Goal: Task Accomplishment & Management: Manage account settings

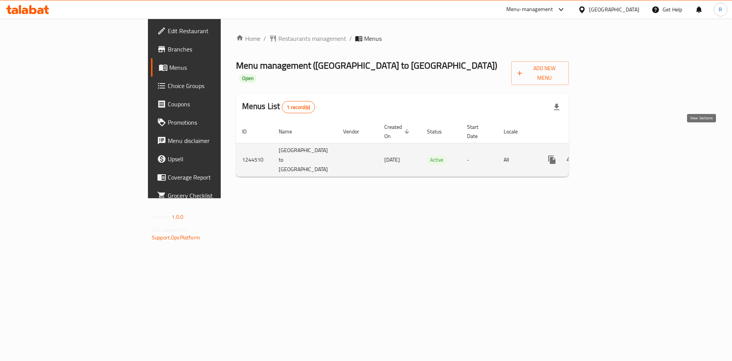
click at [612, 155] on icon "enhanced table" at bounding box center [606, 159] width 9 height 9
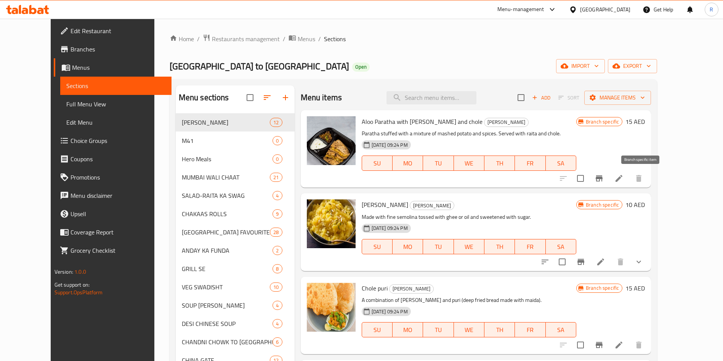
click at [603, 175] on icon "Branch-specific-item" at bounding box center [599, 178] width 7 height 6
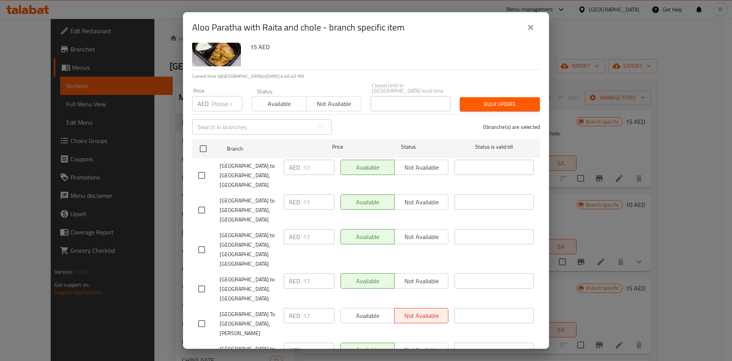
scroll to position [43, 0]
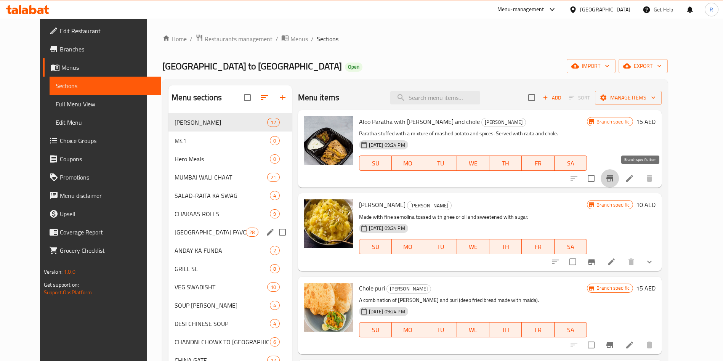
click at [188, 226] on div "[GEOGRAPHIC_DATA] FAVOURITES 28" at bounding box center [231, 232] width 124 height 18
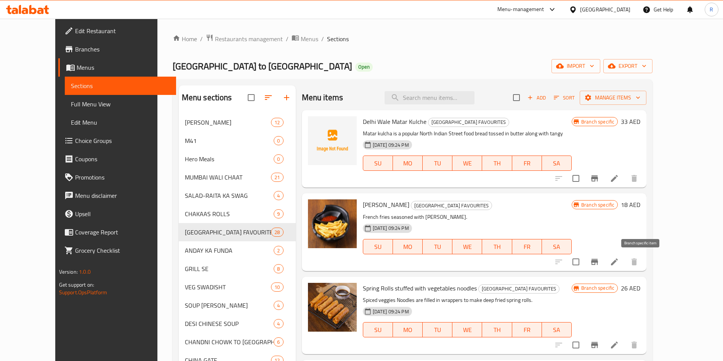
click at [599, 265] on icon "Branch-specific-item" at bounding box center [594, 261] width 9 height 9
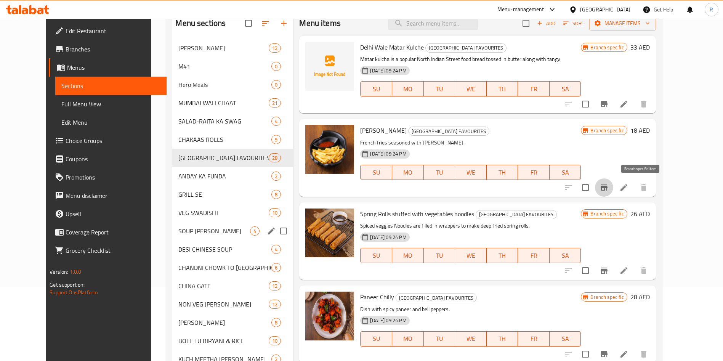
scroll to position [143, 0]
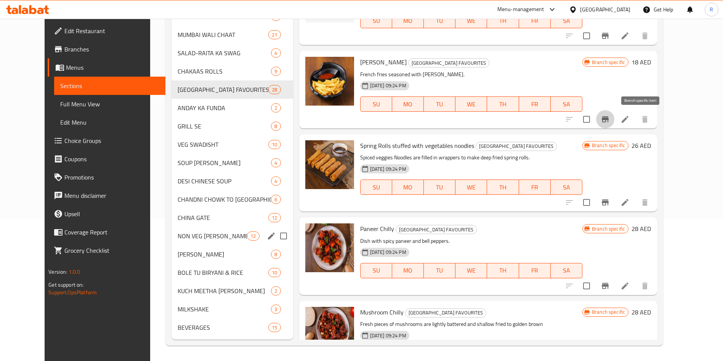
click at [204, 236] on span "NON VEG [PERSON_NAME]" at bounding box center [212, 235] width 69 height 9
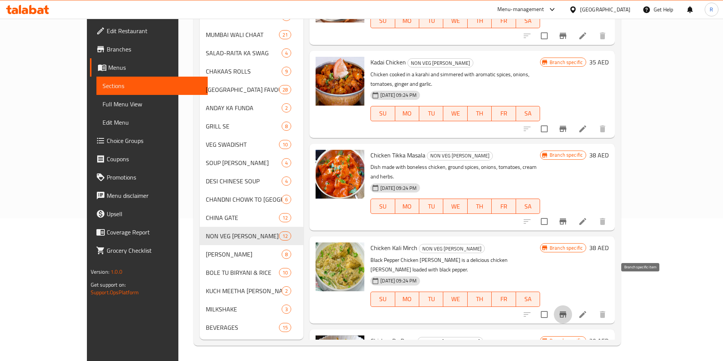
click at [572, 305] on button "Branch-specific-item" at bounding box center [563, 314] width 18 height 18
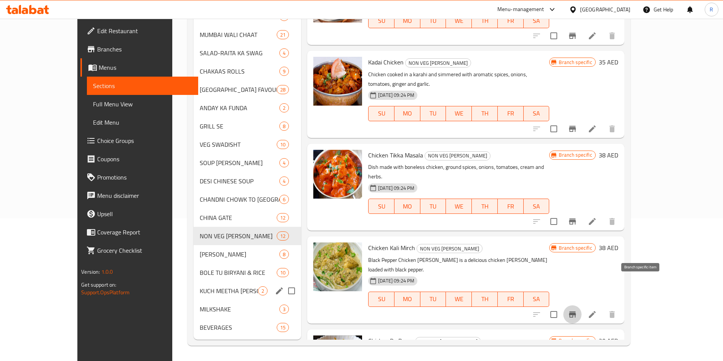
click at [194, 297] on div "KUCH MEETHA HO JAI 2" at bounding box center [248, 291] width 108 height 18
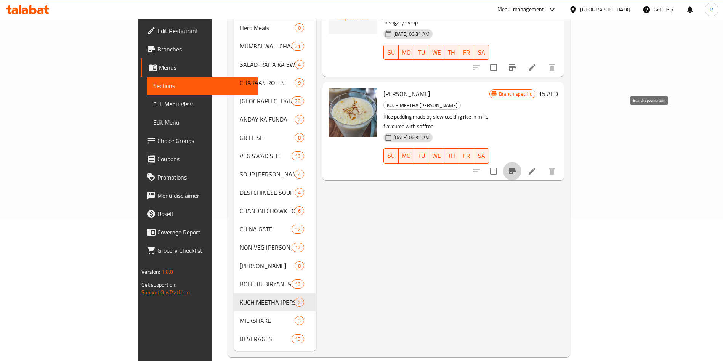
click at [517, 167] on icon "Branch-specific-item" at bounding box center [512, 171] width 9 height 9
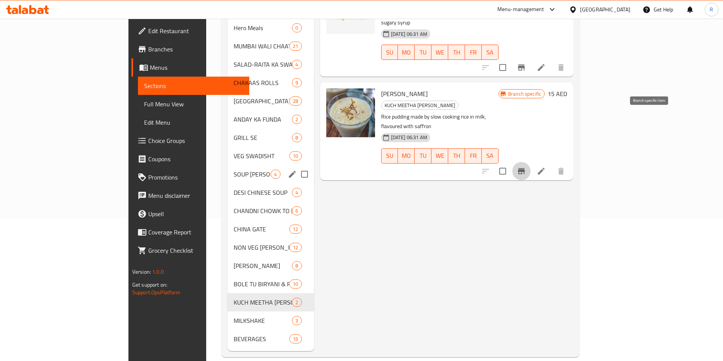
click at [228, 168] on div "SOUP [PERSON_NAME] 4" at bounding box center [271, 174] width 87 height 18
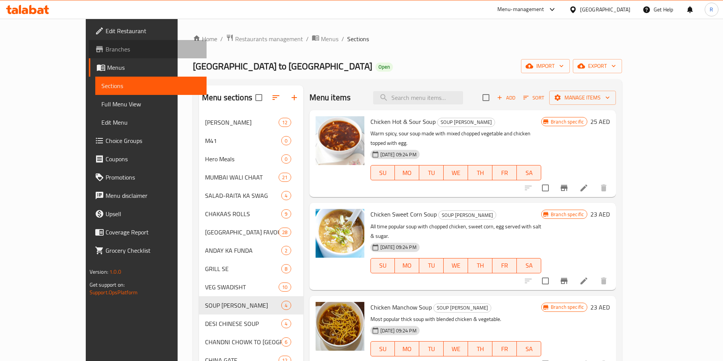
click at [106, 47] on span "Branches" at bounding box center [153, 49] width 95 height 9
